Goal: Task Accomplishment & Management: Manage account settings

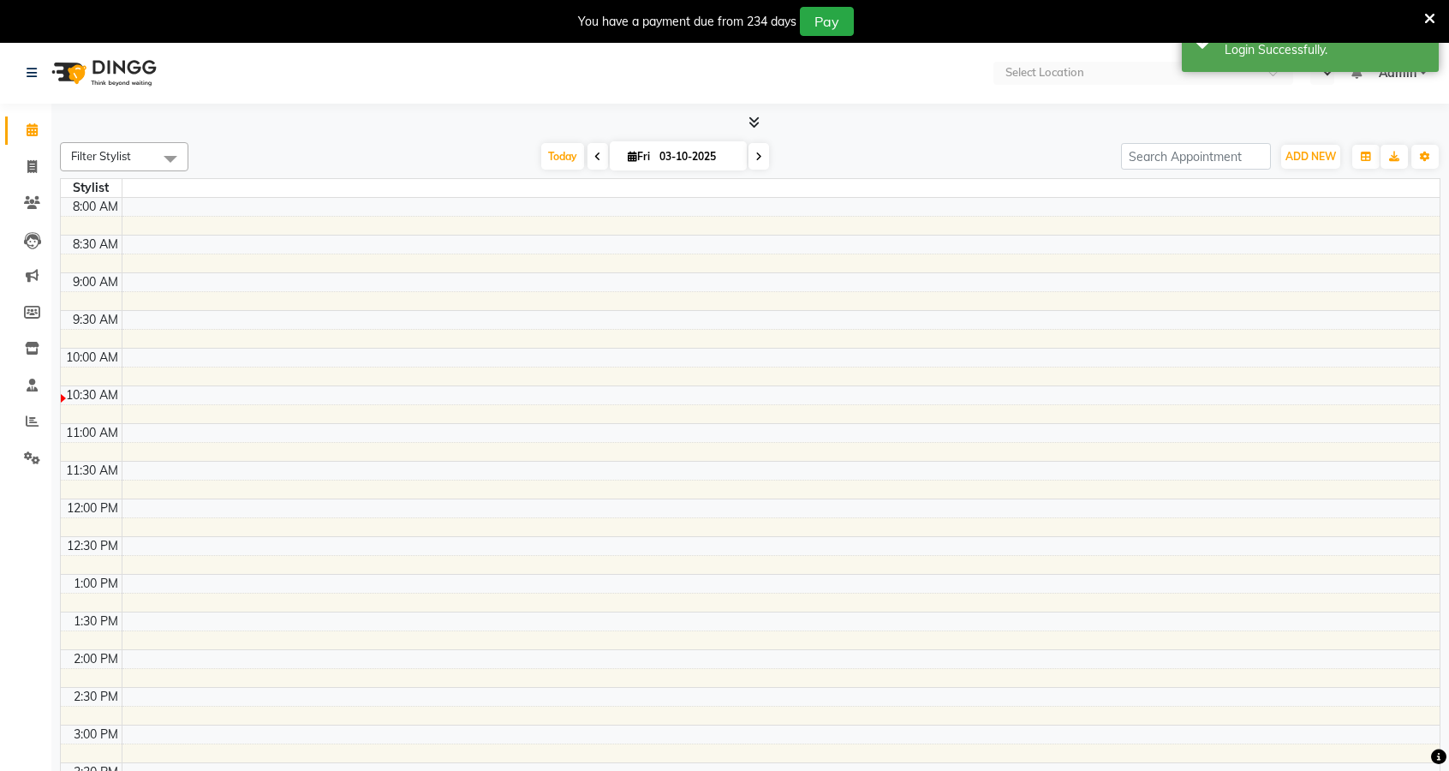
select select "en"
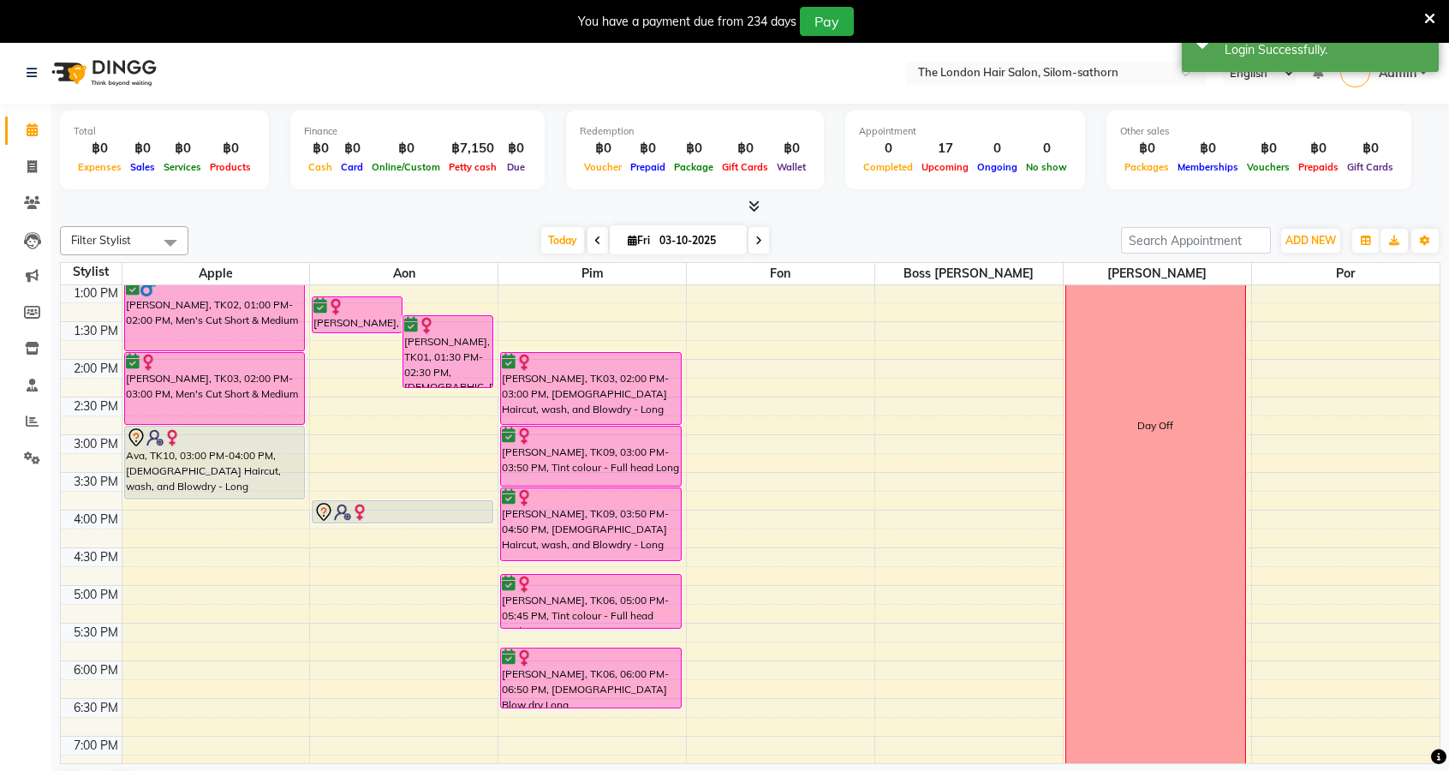
scroll to position [408, 0]
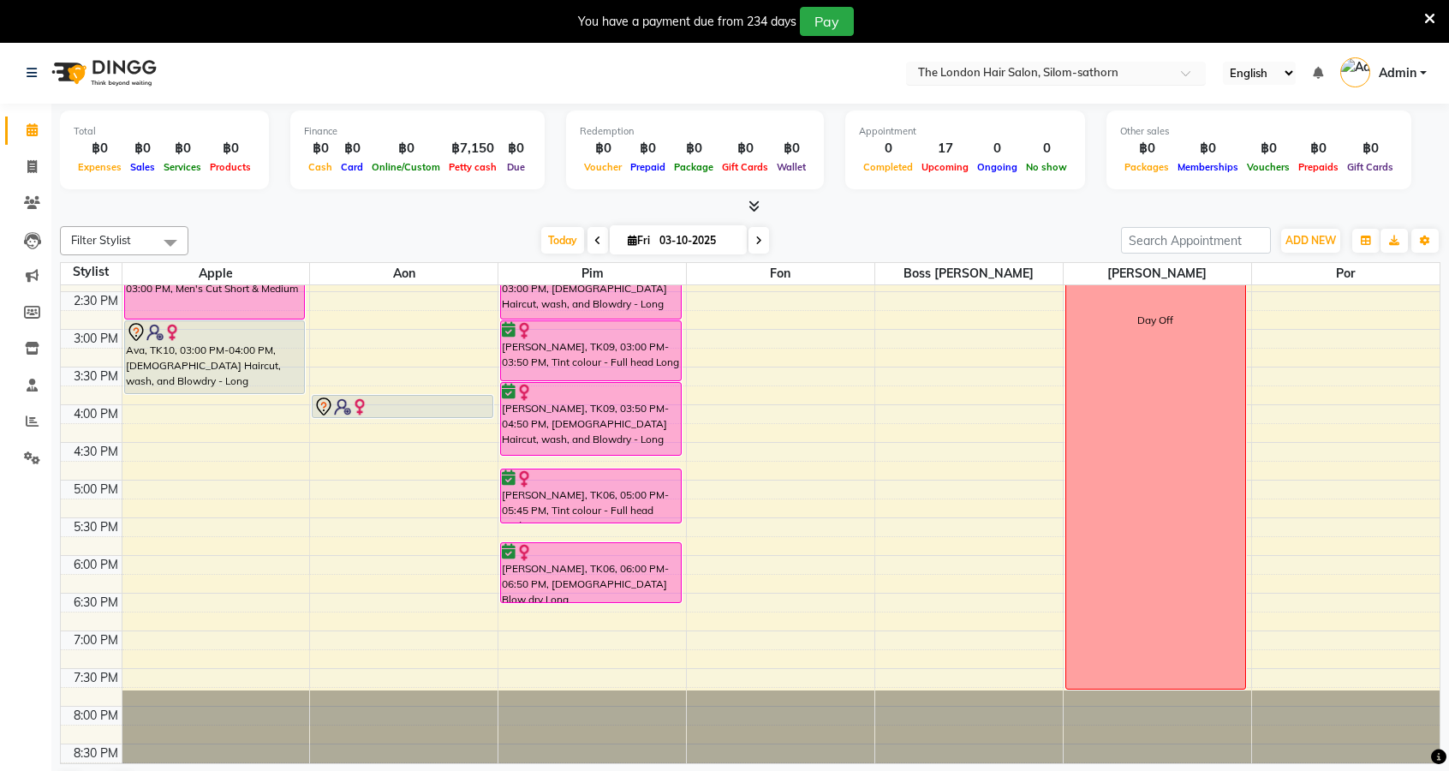
click at [1109, 76] on input "text" at bounding box center [1038, 74] width 248 height 17
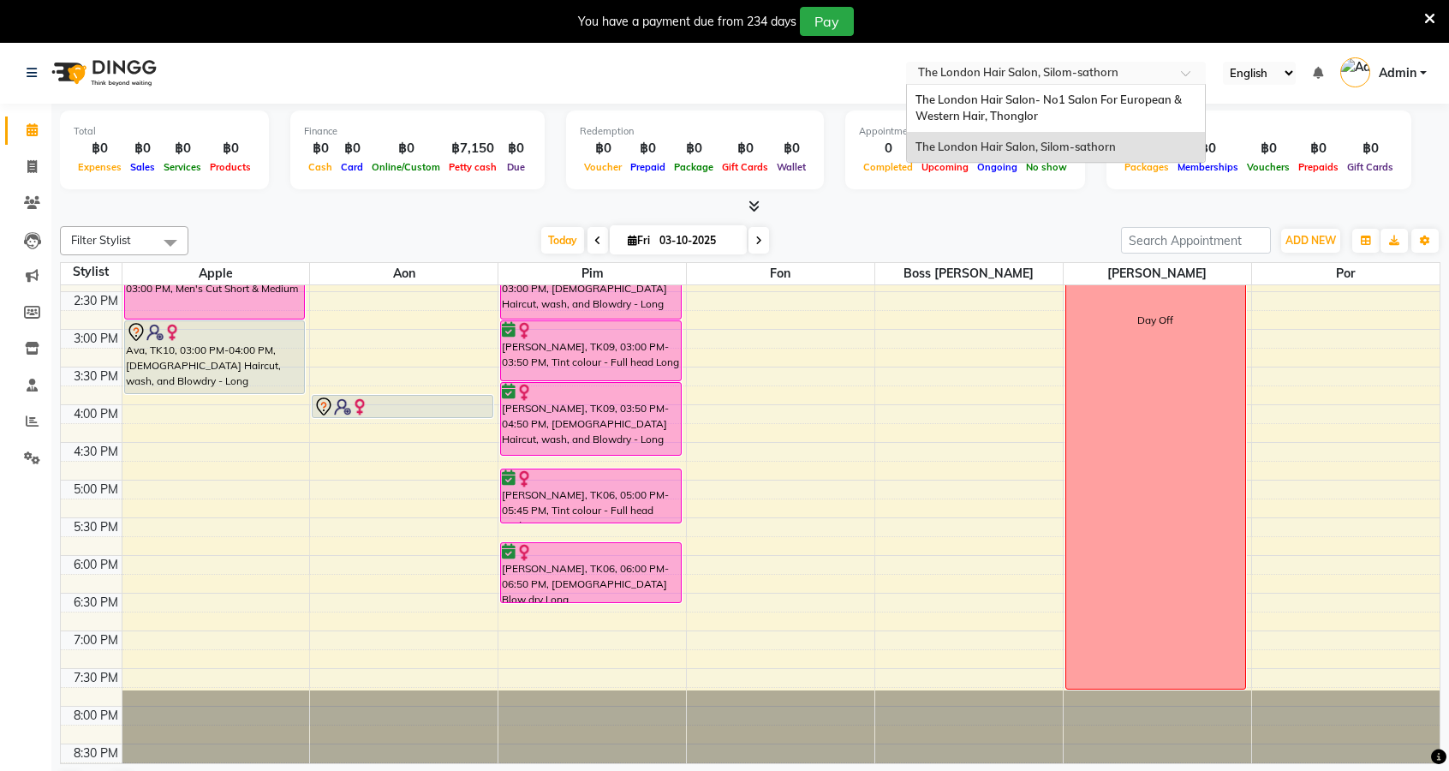
click at [1060, 115] on div "The London Hair Salon- No1 Salon For European & Western Hair, Thonglor" at bounding box center [1056, 108] width 298 height 47
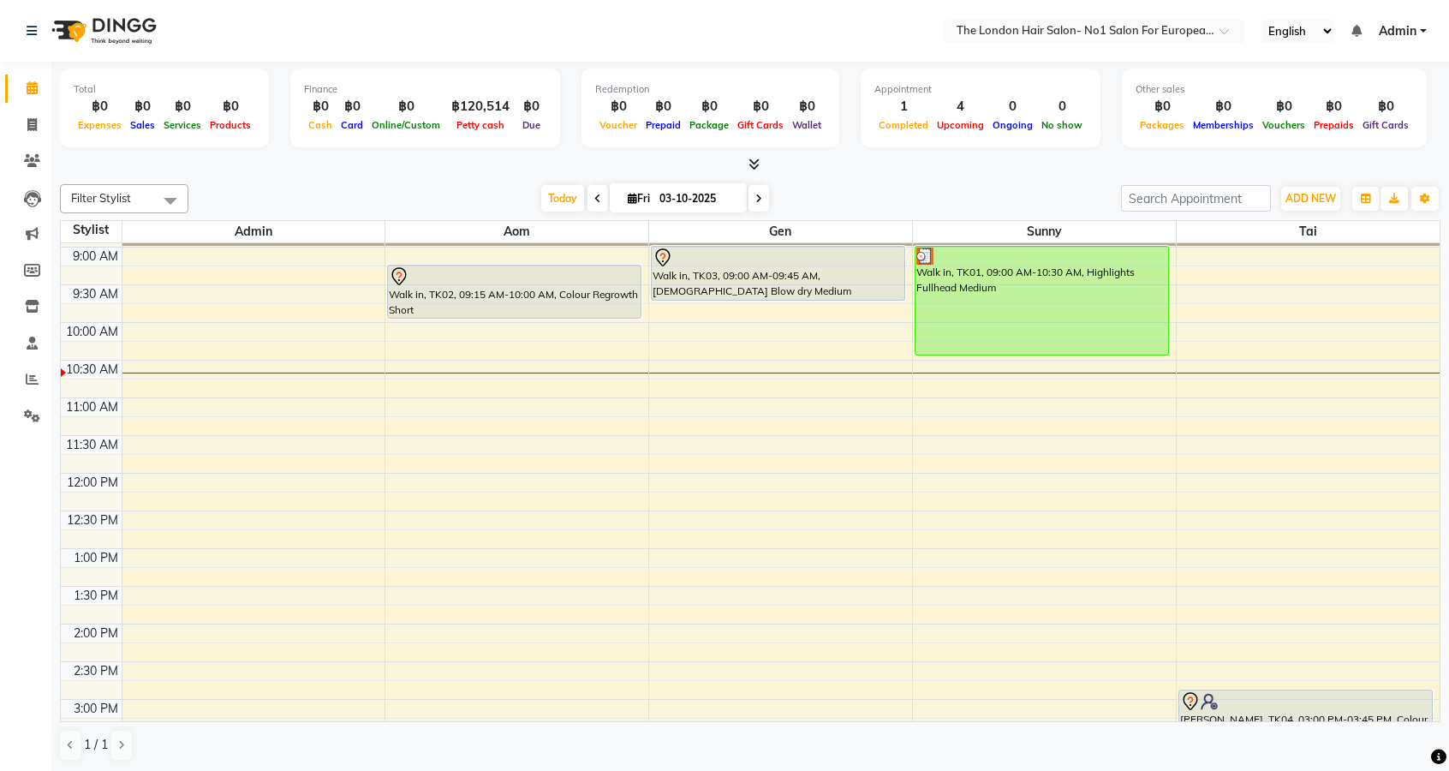
scroll to position [65, 0]
